Goal: Task Accomplishment & Management: Manage account settings

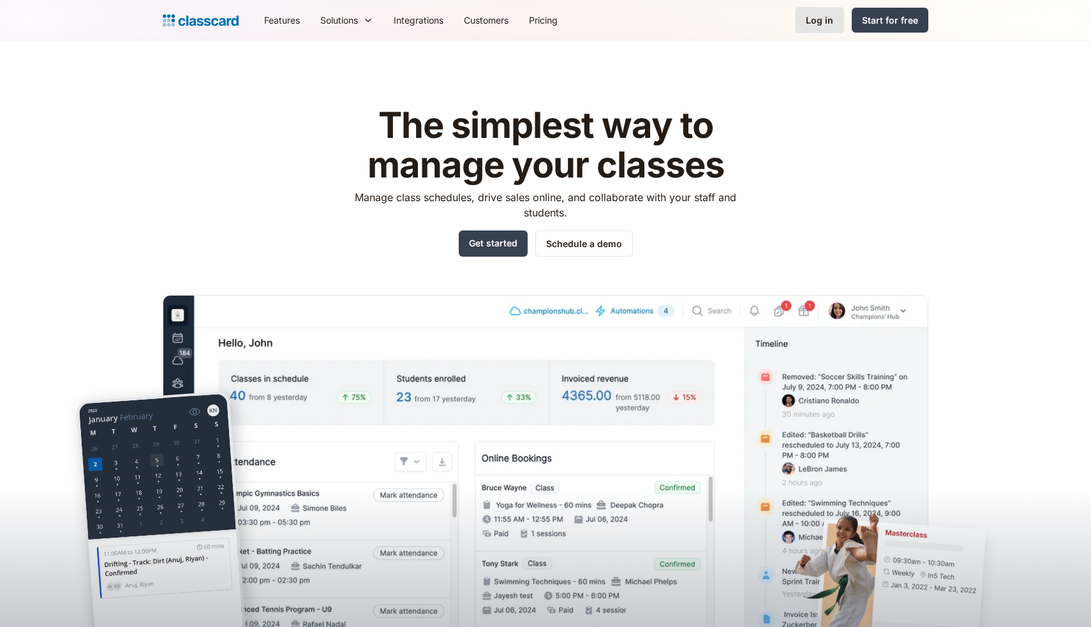
click at [824, 17] on div "Log in" at bounding box center [819, 19] width 27 height 13
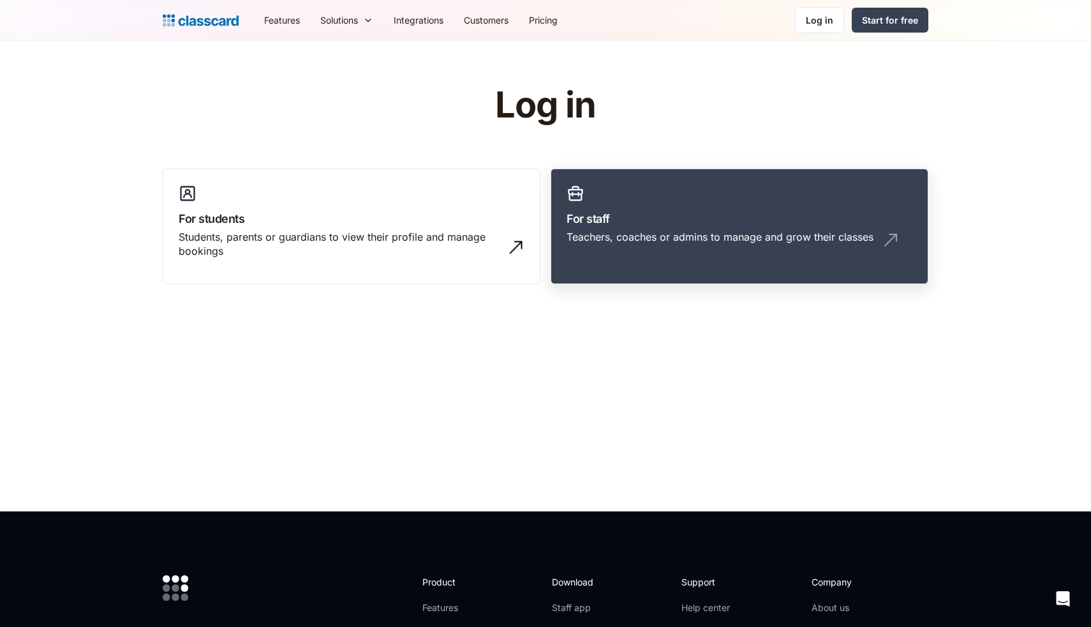
click at [618, 208] on link "For staff Teachers, coaches or admins to manage and grow their classes" at bounding box center [740, 226] width 378 height 116
